Goal: Task Accomplishment & Management: Complete application form

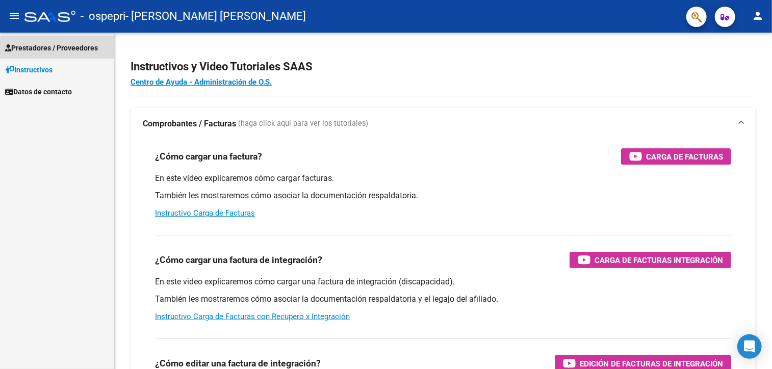
click at [78, 50] on span "Prestadores / Proveedores" at bounding box center [51, 47] width 93 height 11
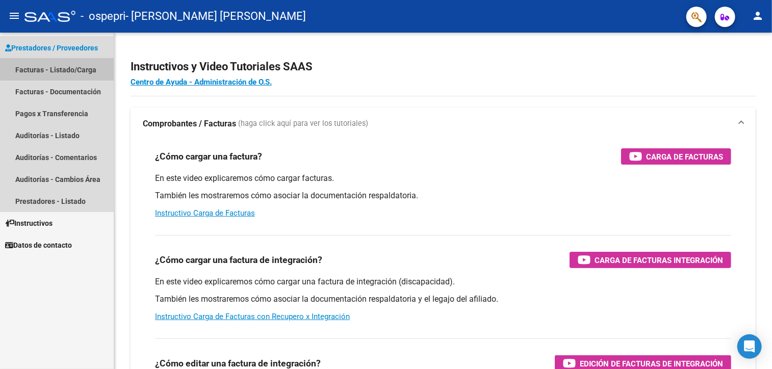
click at [58, 70] on link "Facturas - Listado/Carga" at bounding box center [57, 70] width 114 height 22
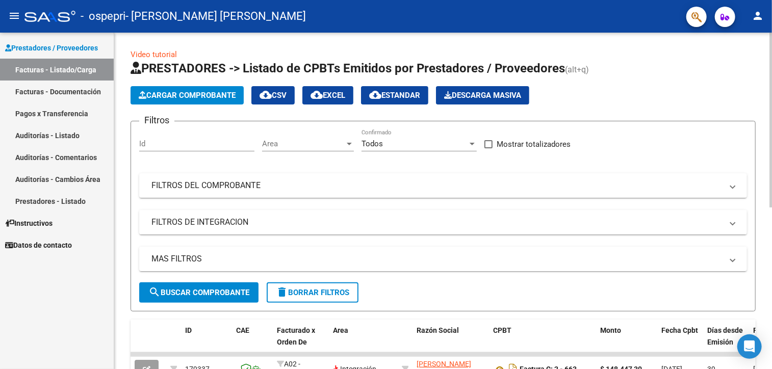
scroll to position [311, 0]
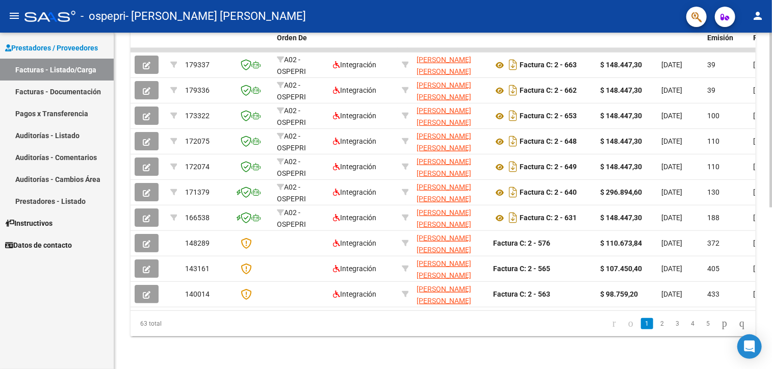
click at [769, 235] on div at bounding box center [770, 201] width 3 height 337
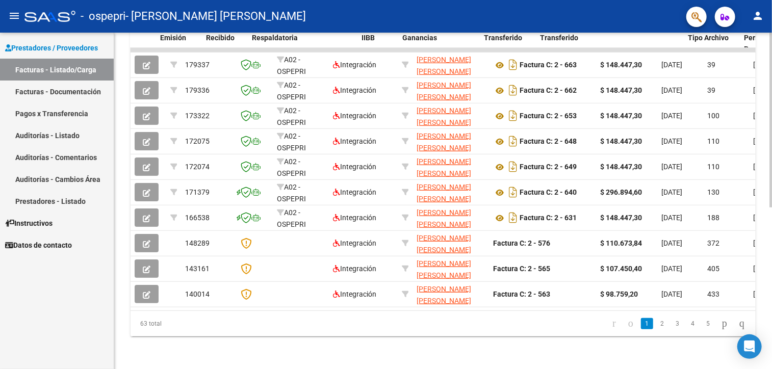
scroll to position [0, 547]
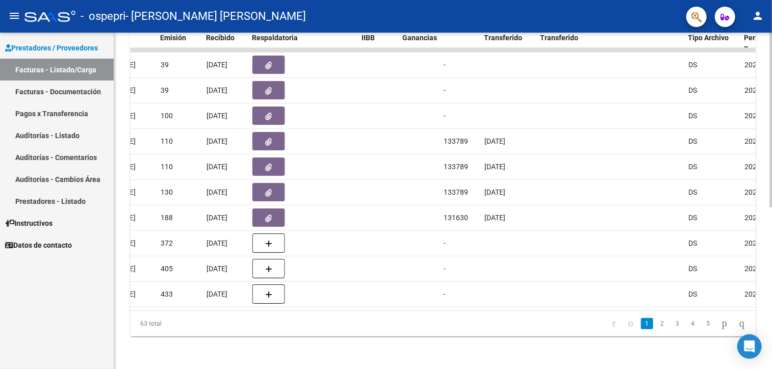
click at [520, 302] on datatable-body "179337 A02 - OSPEPRI Integración [PERSON_NAME] [PERSON_NAME] 27317563316 Factur…" at bounding box center [443, 179] width 625 height 263
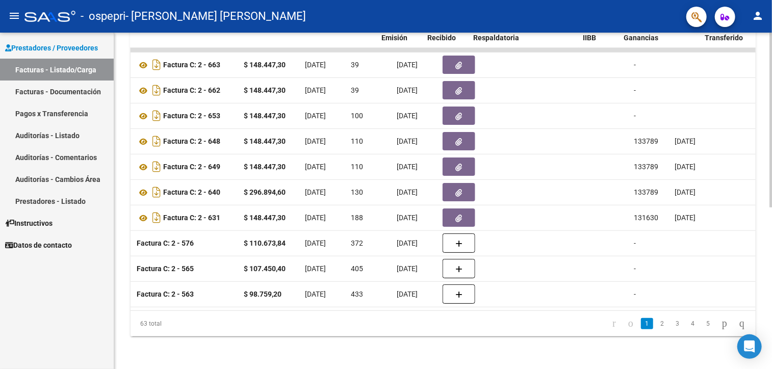
scroll to position [0, 323]
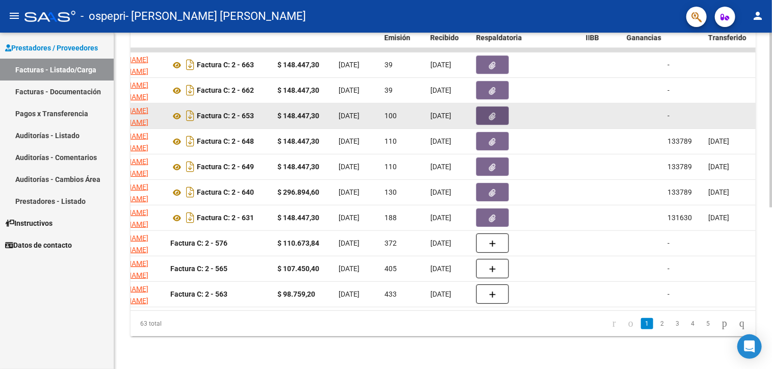
click at [494, 111] on span "button" at bounding box center [492, 115] width 7 height 9
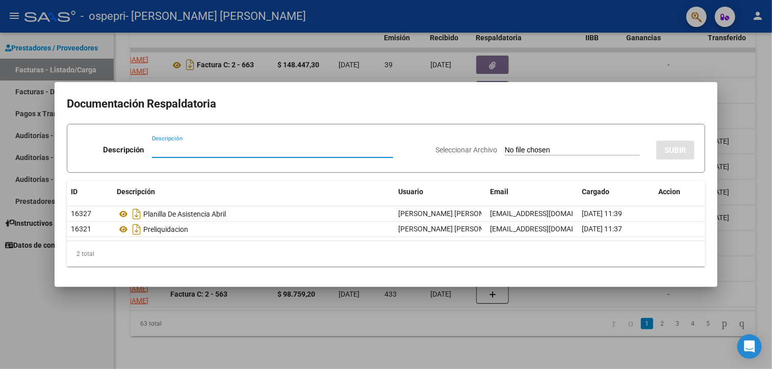
click at [681, 59] on div at bounding box center [386, 184] width 772 height 369
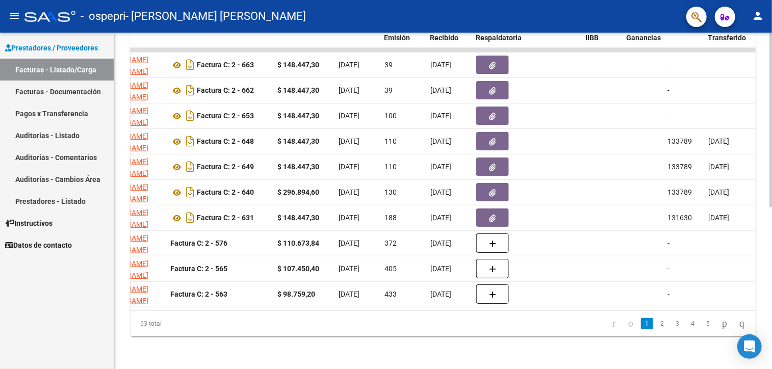
click at [768, 45] on div "Video tutorial PRESTADORES -> Listado de CPBTs Emitidos por Prestadores / Prove…" at bounding box center [443, 48] width 658 height 641
click at [768, 51] on div "Video tutorial PRESTADORES -> Listado de CPBTs Emitidos por Prestadores / Prove…" at bounding box center [443, 48] width 658 height 641
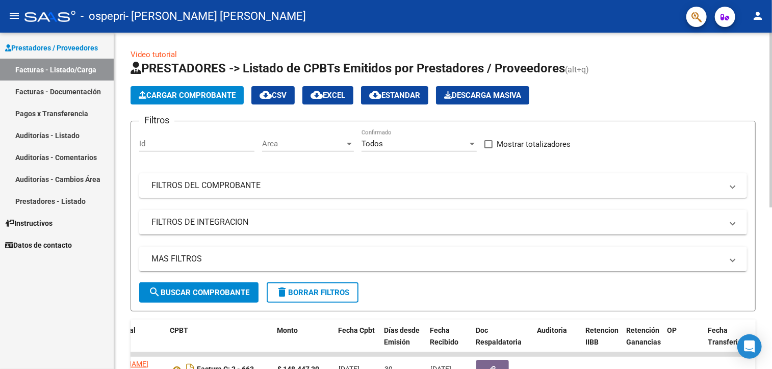
click at [771, 52] on div at bounding box center [770, 201] width 3 height 337
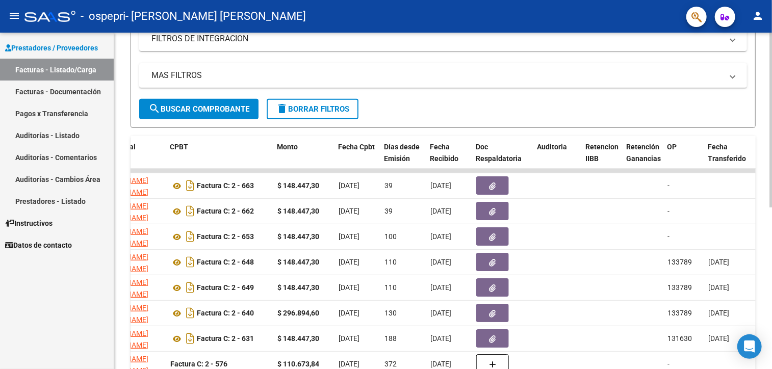
scroll to position [311, 0]
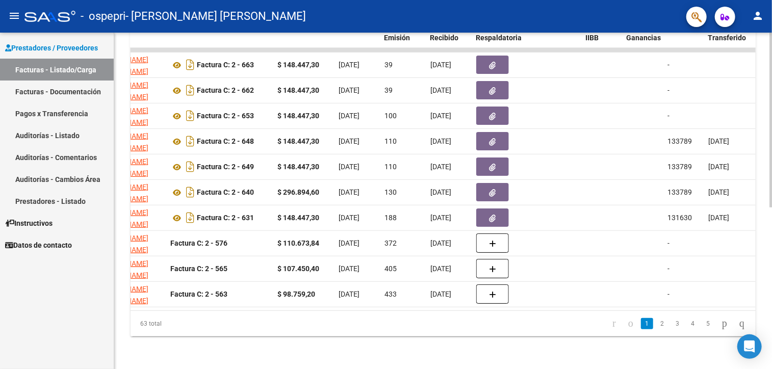
click at [771, 308] on div at bounding box center [770, 201] width 3 height 337
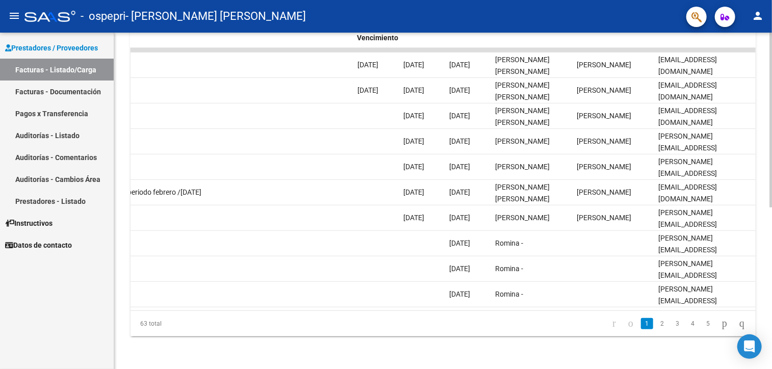
scroll to position [0, 0]
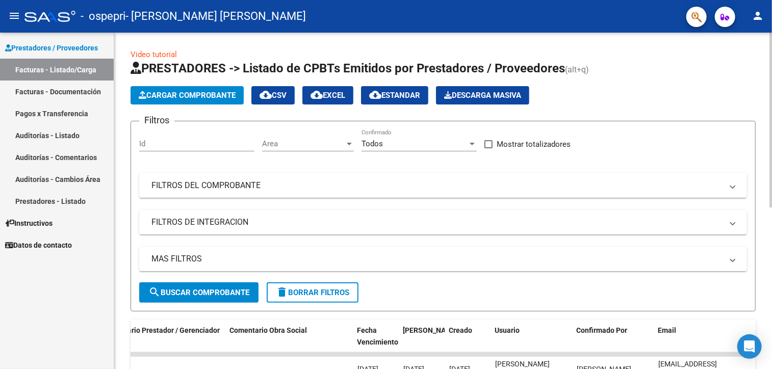
click at [770, 84] on div at bounding box center [770, 201] width 3 height 337
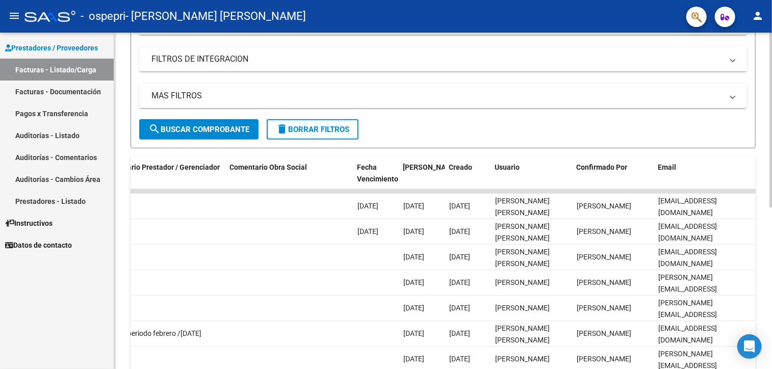
scroll to position [311, 0]
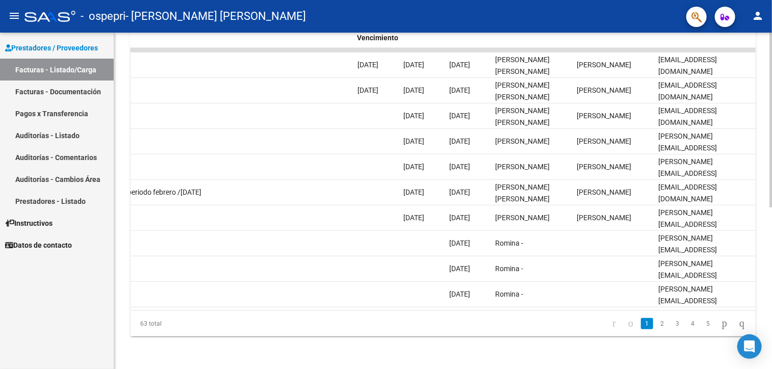
click at [771, 303] on div at bounding box center [770, 201] width 3 height 337
click at [507, 302] on datatable-body "179337 A02 - OSPEPRI Integración [PERSON_NAME] [PERSON_NAME] 27317563316 Factur…" at bounding box center [443, 179] width 625 height 263
drag, startPoint x: 507, startPoint y: 302, endPoint x: 485, endPoint y: 304, distance: 22.0
click at [485, 304] on datatable-body "179337 A02 - OSPEPRI Integración [PERSON_NAME] [PERSON_NAME] 27317563316 Factur…" at bounding box center [443, 179] width 625 height 263
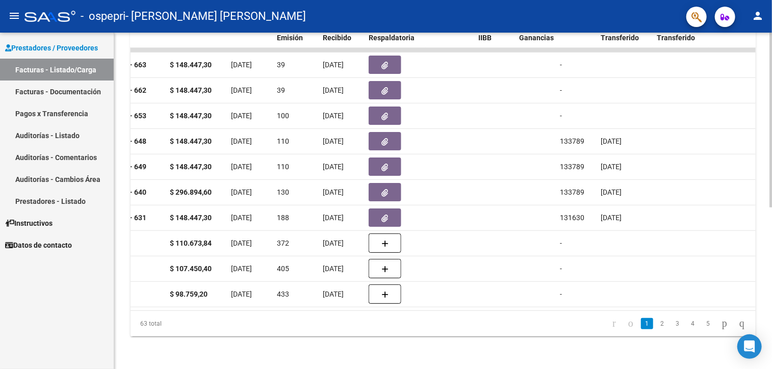
scroll to position [0, 0]
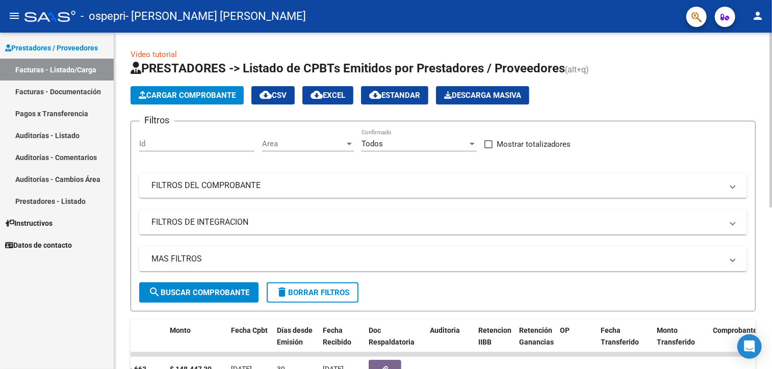
click at [769, 77] on div at bounding box center [770, 201] width 3 height 337
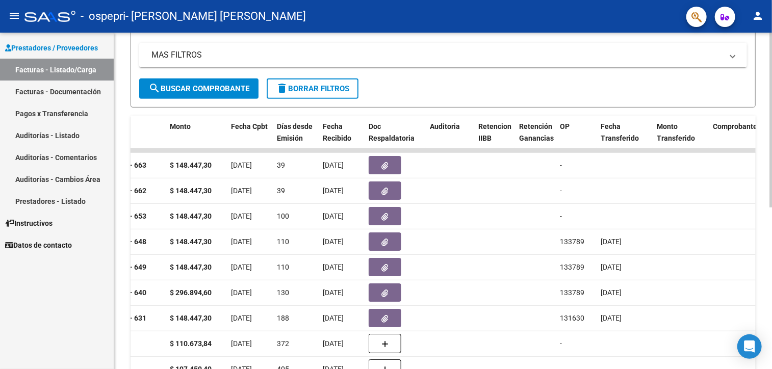
scroll to position [224, 0]
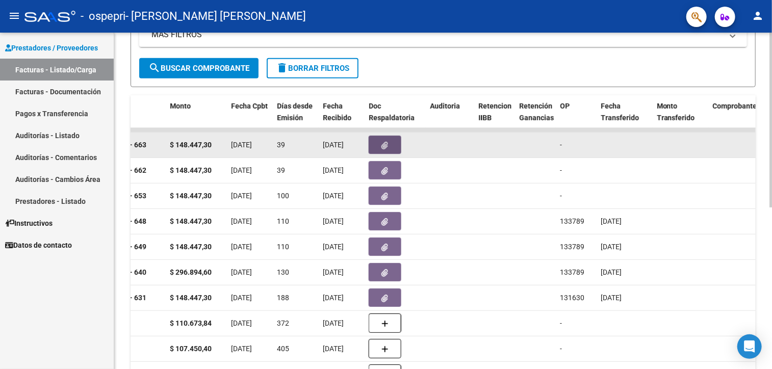
click at [387, 147] on icon "button" at bounding box center [385, 146] width 7 height 8
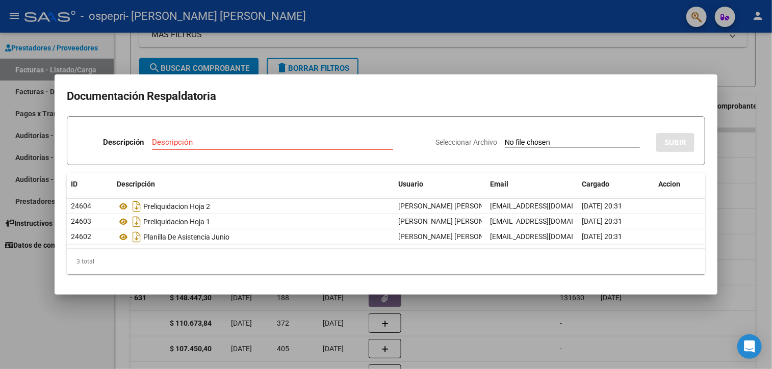
click at [703, 63] on div at bounding box center [386, 184] width 772 height 369
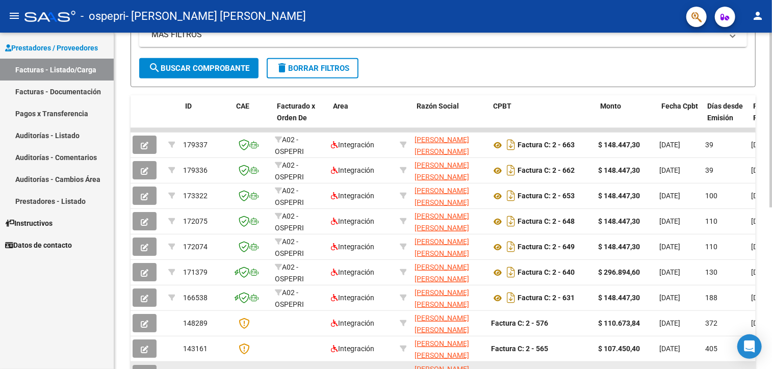
scroll to position [0, 0]
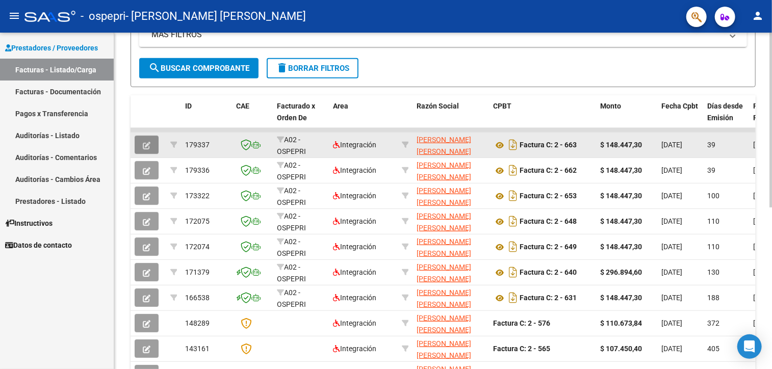
click at [143, 144] on icon "button" at bounding box center [147, 146] width 8 height 8
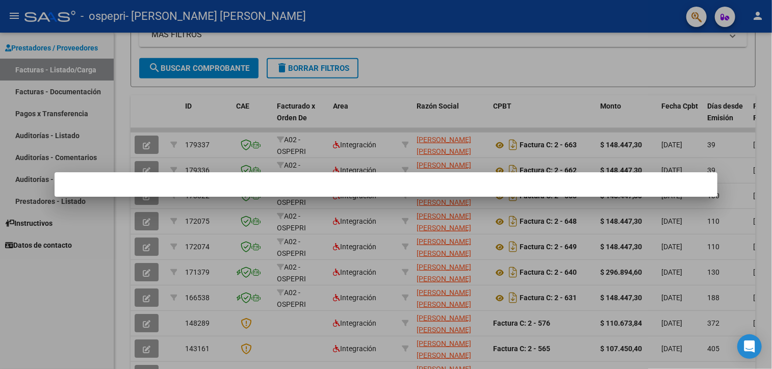
click at [151, 188] on mat-dialog-container at bounding box center [386, 184] width 663 height 24
click at [165, 138] on div at bounding box center [386, 184] width 772 height 369
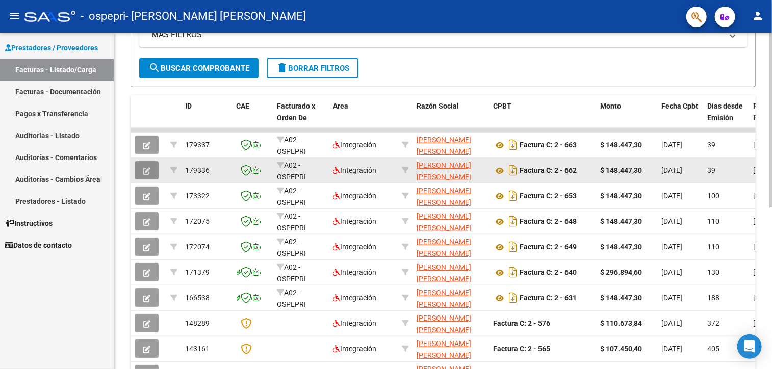
click at [145, 174] on button "button" at bounding box center [147, 170] width 24 height 18
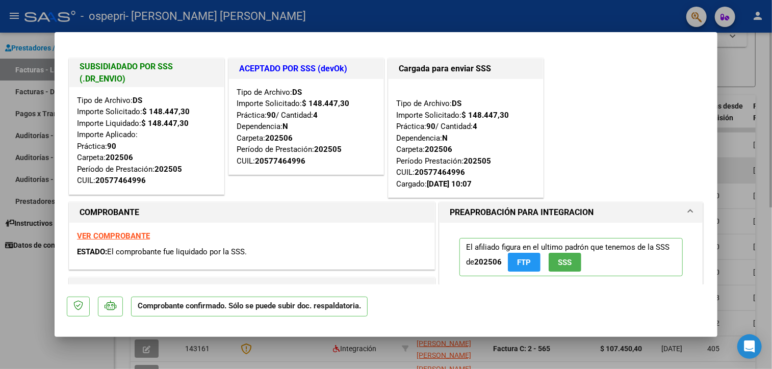
click at [145, 174] on div "Tipo de Archivo: DS Importe Solicitado: $ 148.447,30 Importe Liquidado: $ 148.4…" at bounding box center [146, 141] width 139 height 92
click at [131, 237] on strong "VER COMPROBANTE" at bounding box center [113, 235] width 73 height 9
click at [39, 263] on div at bounding box center [386, 184] width 772 height 369
type input "$ 0,00"
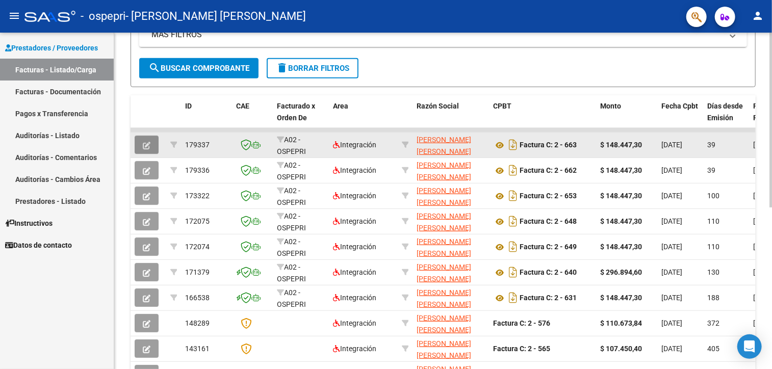
click at [145, 142] on icon "button" at bounding box center [147, 146] width 8 height 8
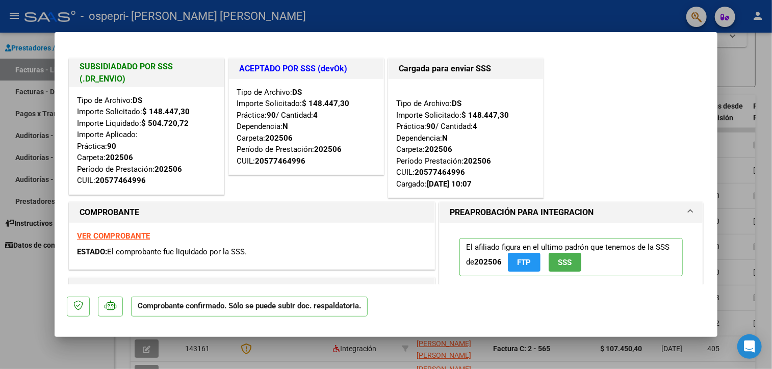
click at [766, 67] on div at bounding box center [386, 184] width 772 height 369
type input "$ 0,00"
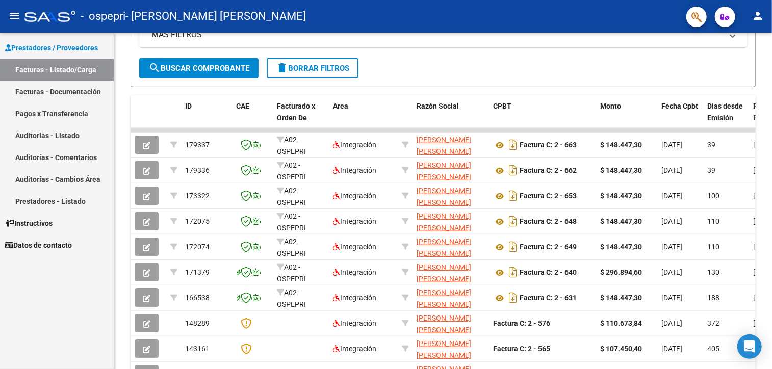
click at [86, 92] on link "Facturas - Documentación" at bounding box center [57, 92] width 114 height 22
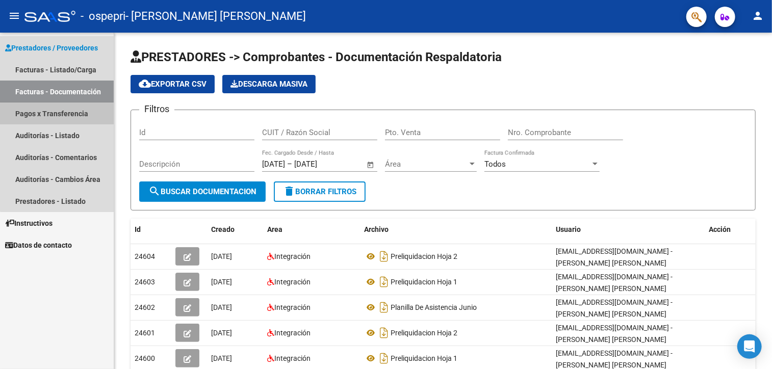
click at [78, 113] on link "Pagos x Transferencia" at bounding box center [57, 113] width 114 height 22
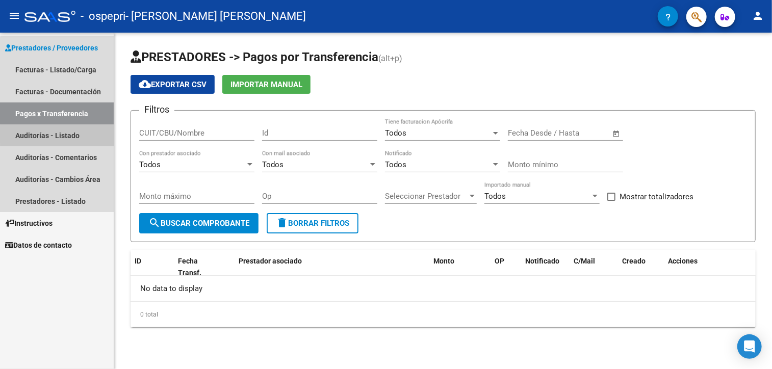
click at [81, 134] on link "Auditorías - Listado" at bounding box center [57, 135] width 114 height 22
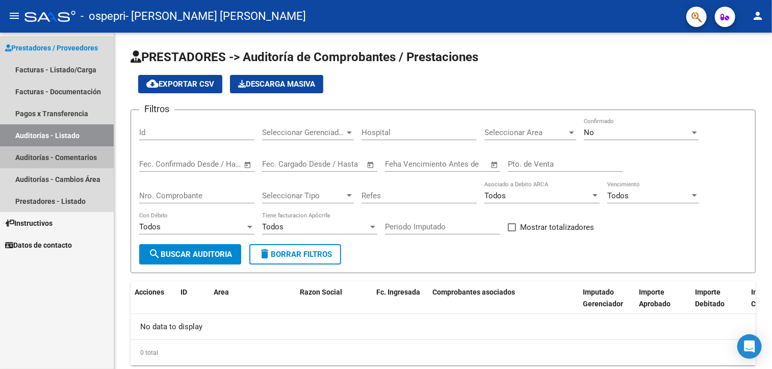
click at [76, 156] on link "Auditorías - Comentarios" at bounding box center [57, 157] width 114 height 22
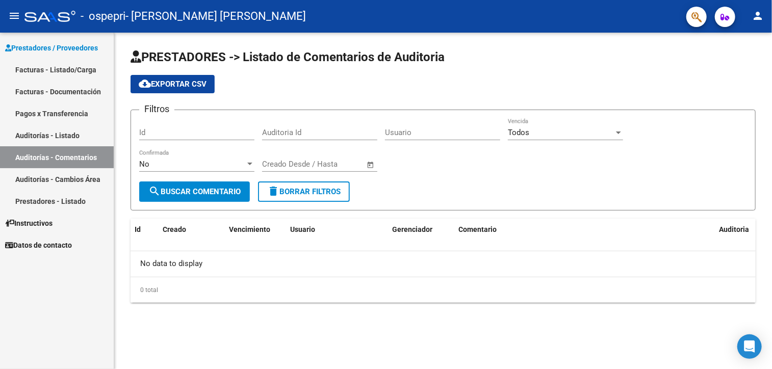
click at [61, 228] on link "Instructivos" at bounding box center [57, 223] width 114 height 22
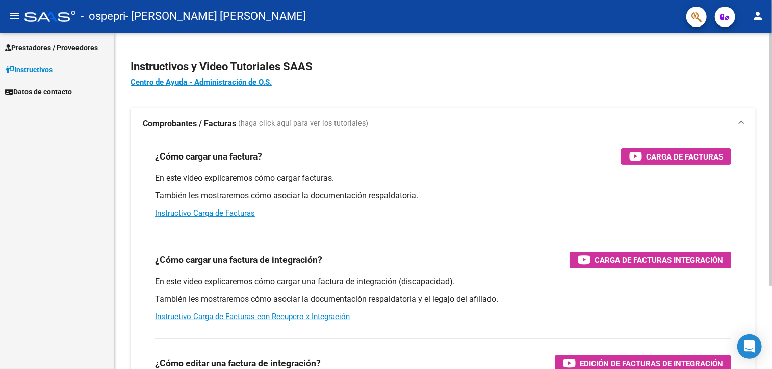
scroll to position [110, 0]
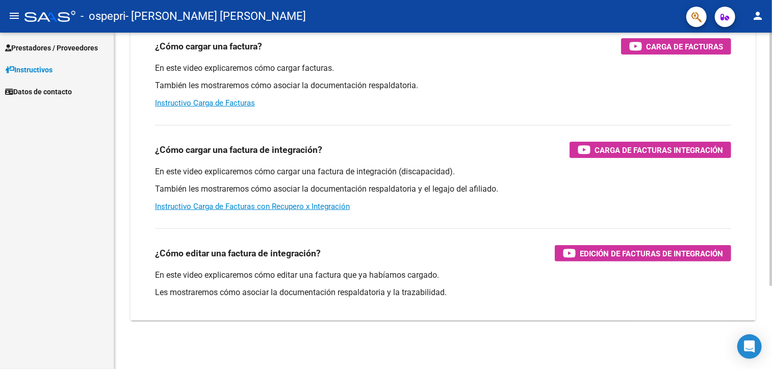
click at [769, 295] on div at bounding box center [770, 201] width 3 height 337
